Goal: Transaction & Acquisition: Book appointment/travel/reservation

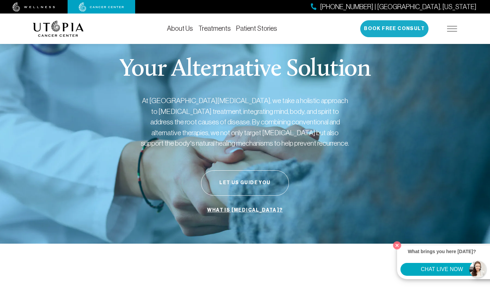
click at [383, 30] on button "Book Free Consult" at bounding box center [394, 28] width 68 height 17
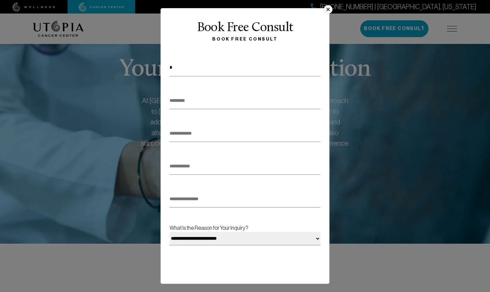
click at [188, 69] on input "*" at bounding box center [245, 67] width 151 height 17
type input "*****"
type input "******"
type input "*"
type input "**********"
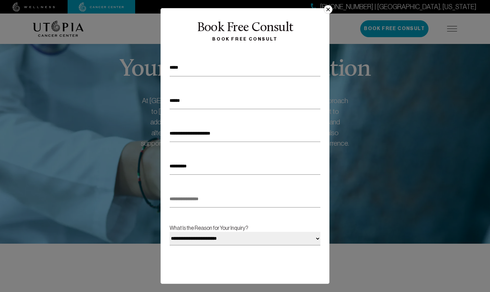
type input "**********"
type input "*"
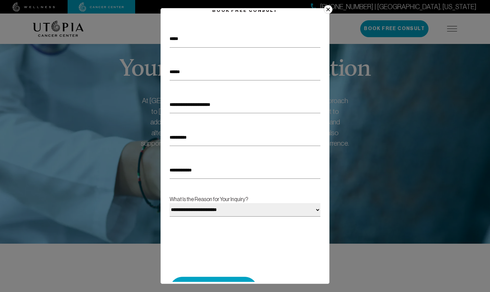
scroll to position [33, 0]
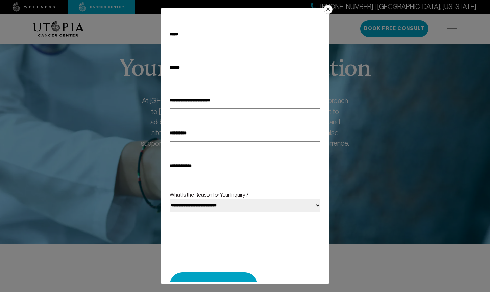
type input "**********"
select select "**********"
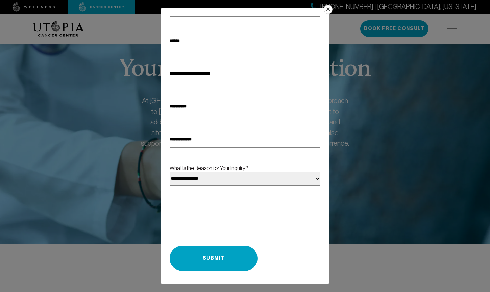
scroll to position [59, 0]
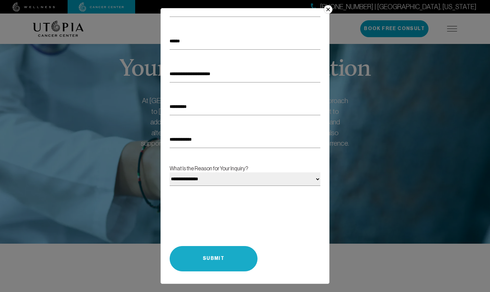
click at [209, 259] on button "Submit" at bounding box center [214, 258] width 88 height 25
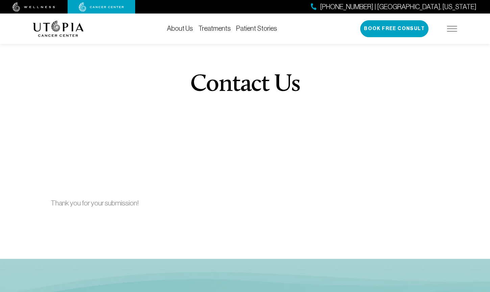
click at [223, 29] on link "Treatments" at bounding box center [214, 28] width 32 height 7
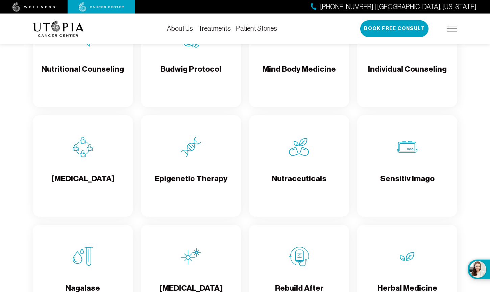
scroll to position [1027, 0]
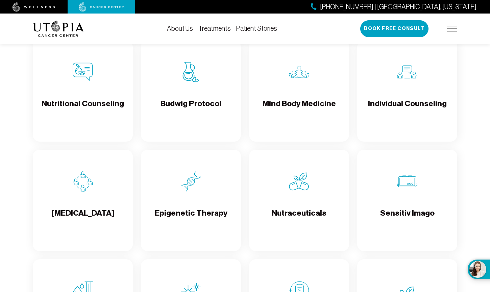
click at [411, 104] on h4 "Individual Counseling" at bounding box center [407, 109] width 79 height 22
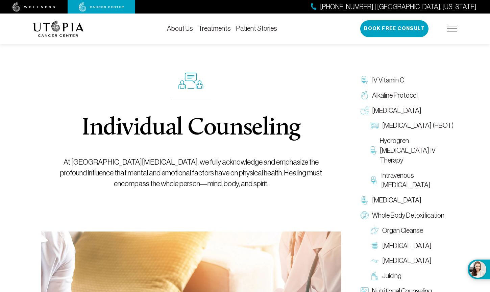
click at [208, 28] on link "Treatments" at bounding box center [214, 28] width 32 height 7
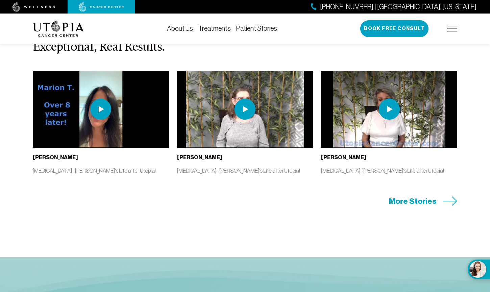
scroll to position [1391, 0]
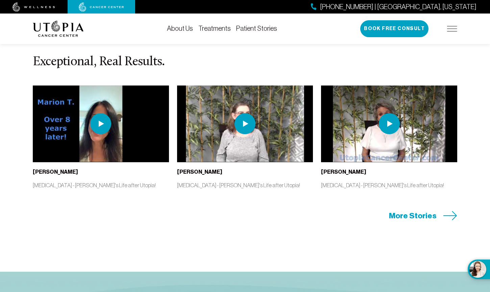
click at [404, 216] on span "More Stories" at bounding box center [413, 215] width 48 height 10
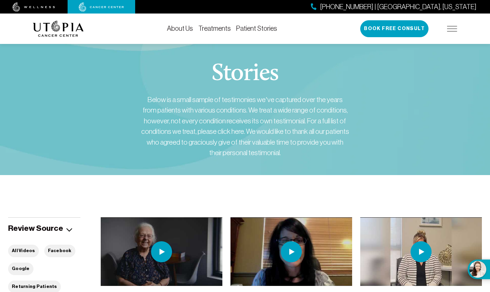
click at [454, 32] on div "[PHONE_NUMBER] | [GEOGRAPHIC_DATA], [US_STATE] Book Free Consult" at bounding box center [408, 28] width 97 height 17
click at [454, 29] on img at bounding box center [452, 28] width 10 height 5
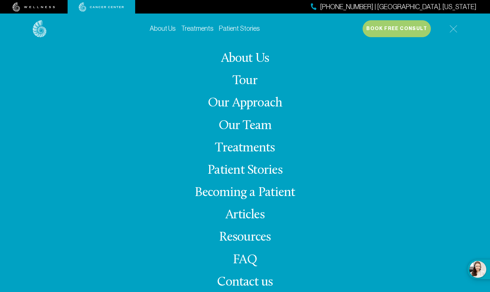
click at [247, 81] on link "Tour" at bounding box center [244, 80] width 25 height 13
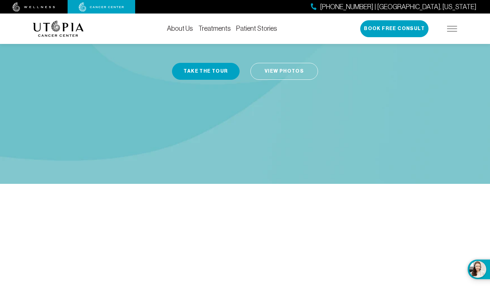
scroll to position [116, 0]
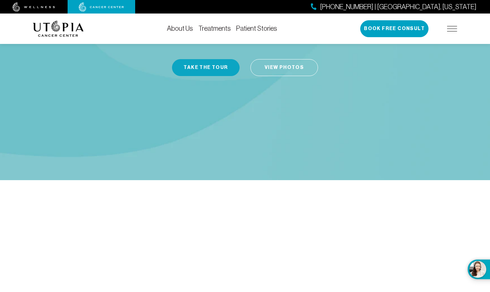
click at [212, 59] on button "Take the Tour" at bounding box center [206, 67] width 68 height 17
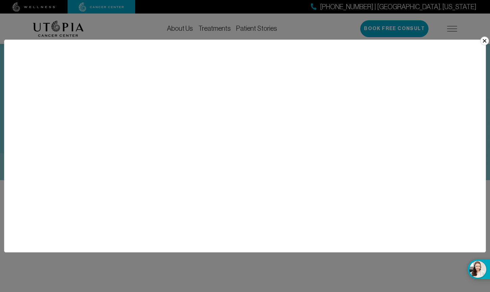
click at [484, 40] on button "×" at bounding box center [484, 40] width 9 height 9
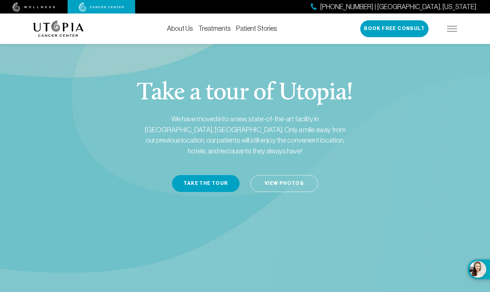
scroll to position [0, 0]
click at [221, 27] on link "Treatments" at bounding box center [214, 28] width 32 height 7
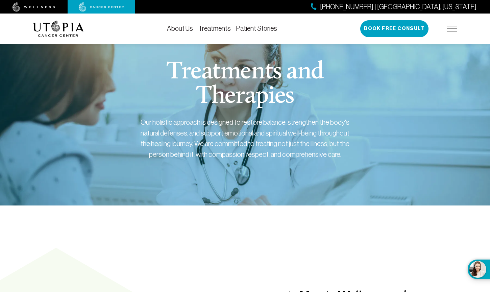
click at [454, 29] on img at bounding box center [452, 28] width 10 height 5
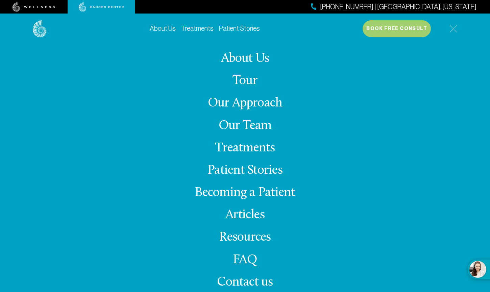
scroll to position [163, 0]
click at [241, 259] on link "FAQ" at bounding box center [245, 259] width 24 height 13
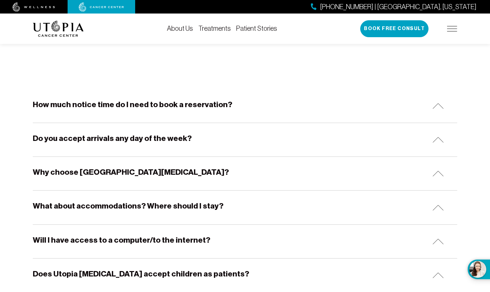
scroll to position [93, 0]
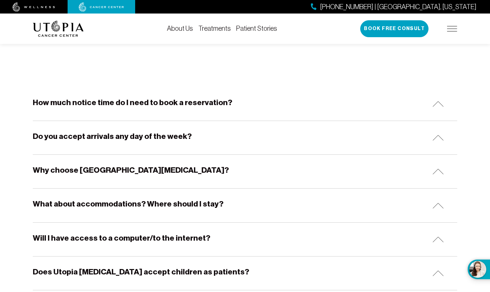
click at [438, 102] on img at bounding box center [437, 104] width 11 height 6
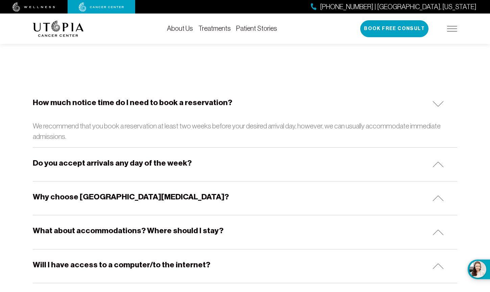
click at [436, 162] on img at bounding box center [437, 164] width 11 height 6
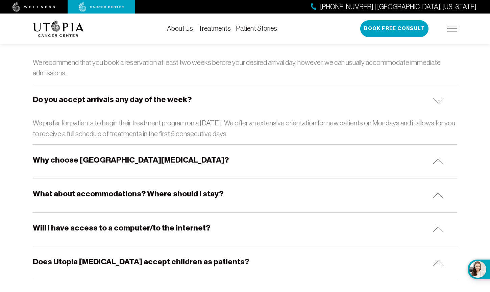
scroll to position [163, 0]
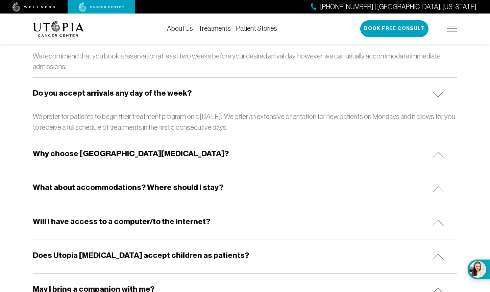
click at [437, 95] on img at bounding box center [437, 95] width 11 height 6
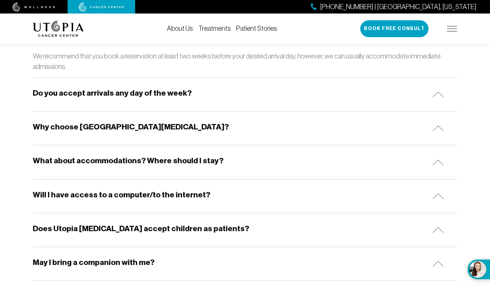
click at [437, 125] on img at bounding box center [437, 128] width 11 height 6
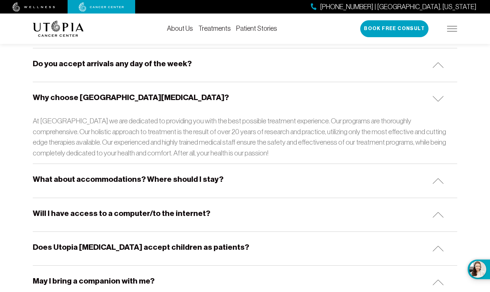
scroll to position [204, 0]
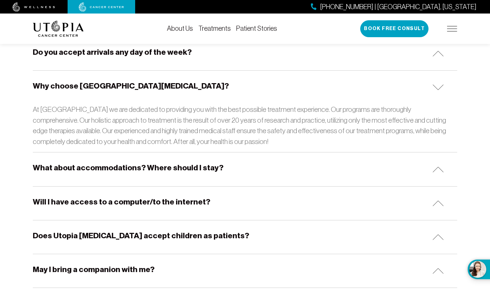
click at [438, 167] on img at bounding box center [437, 170] width 11 height 6
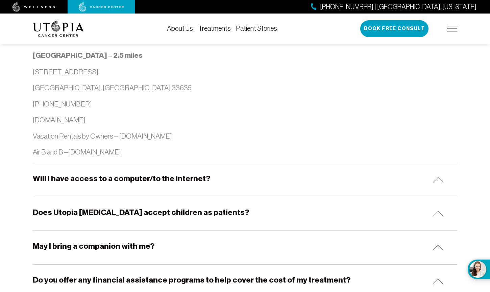
scroll to position [783, 0]
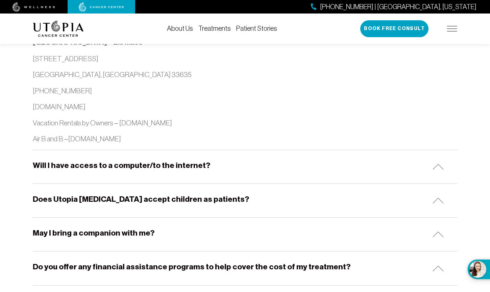
click at [438, 164] on img at bounding box center [437, 167] width 11 height 6
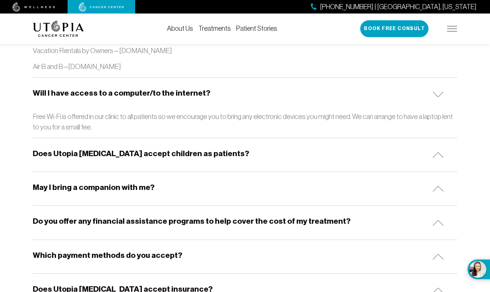
scroll to position [891, 0]
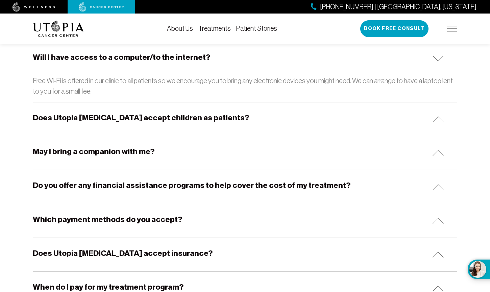
click at [442, 150] on img at bounding box center [437, 153] width 11 height 6
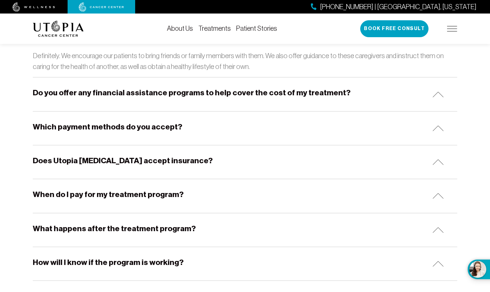
scroll to position [1010, 0]
click at [438, 91] on img at bounding box center [437, 94] width 11 height 6
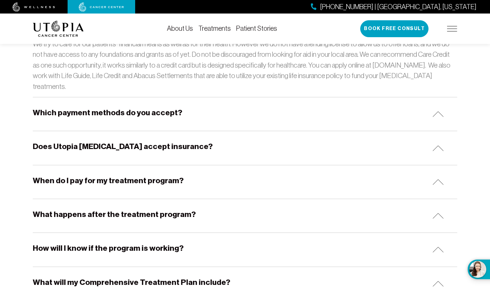
scroll to position [1084, 0]
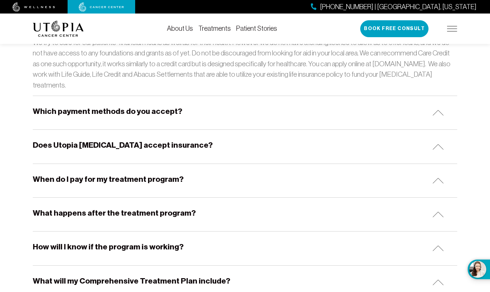
click at [435, 96] on div "Which payment methods do you accept?" at bounding box center [245, 112] width 424 height 33
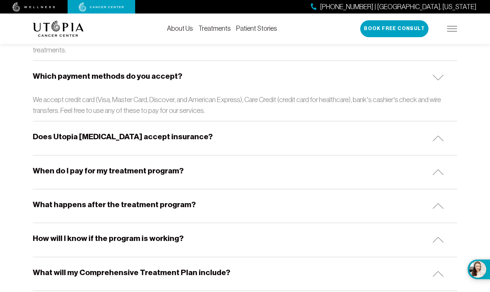
scroll to position [1121, 0]
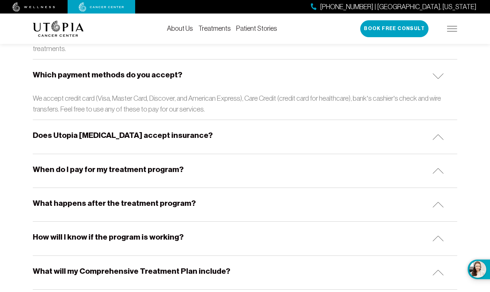
click at [436, 134] on img at bounding box center [437, 137] width 11 height 6
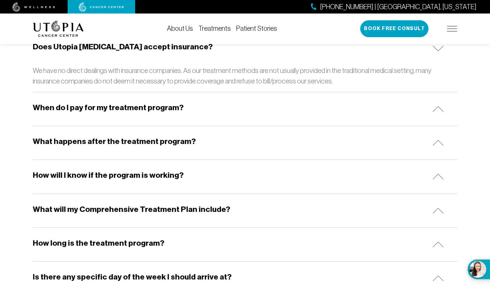
scroll to position [1212, 0]
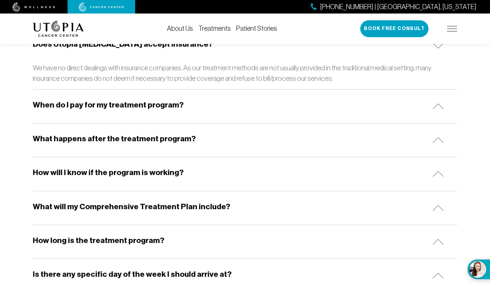
click at [435, 103] on img at bounding box center [437, 106] width 11 height 6
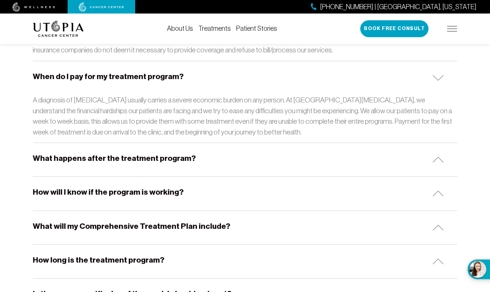
scroll to position [1241, 0]
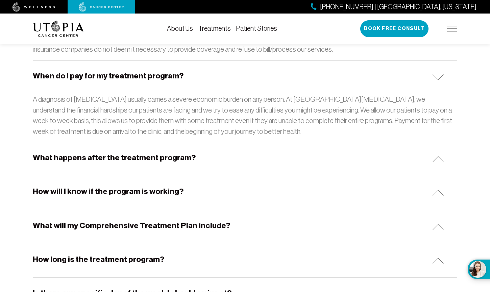
click at [435, 142] on div "What happens after the treatment program?" at bounding box center [245, 158] width 424 height 33
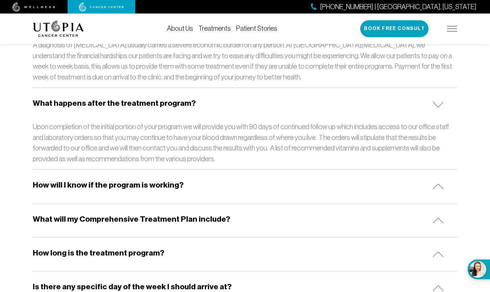
scroll to position [1329, 0]
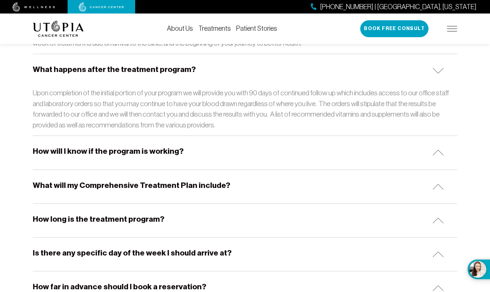
click at [436, 150] on img at bounding box center [437, 153] width 11 height 6
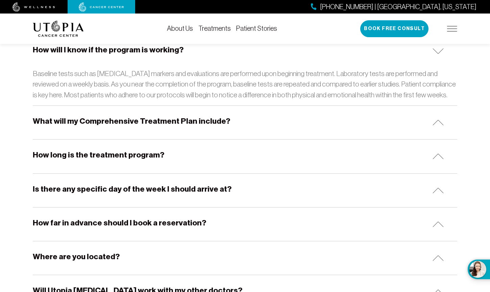
scroll to position [1437, 0]
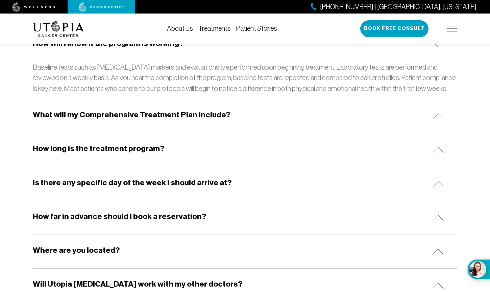
click at [444, 99] on div "What will my Comprehensive Treatment Plan include?" at bounding box center [245, 115] width 424 height 33
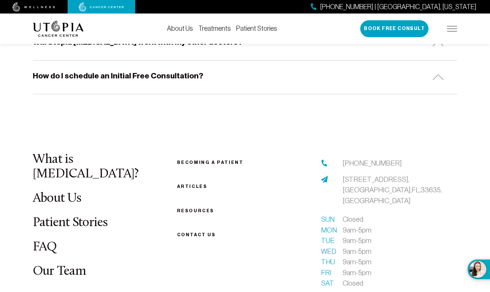
scroll to position [1765, 0]
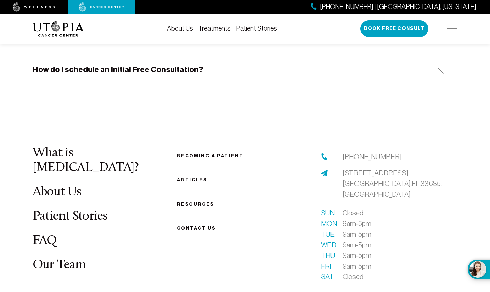
click at [350, 169] on span "[STREET_ADDRESS]" at bounding box center [392, 183] width 99 height 29
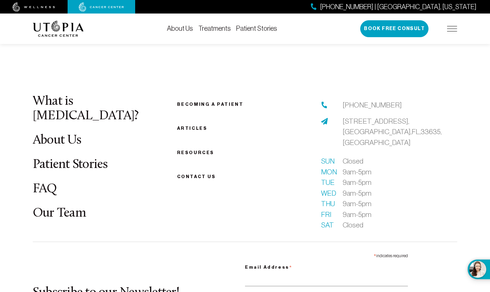
scroll to position [1821, 0]
